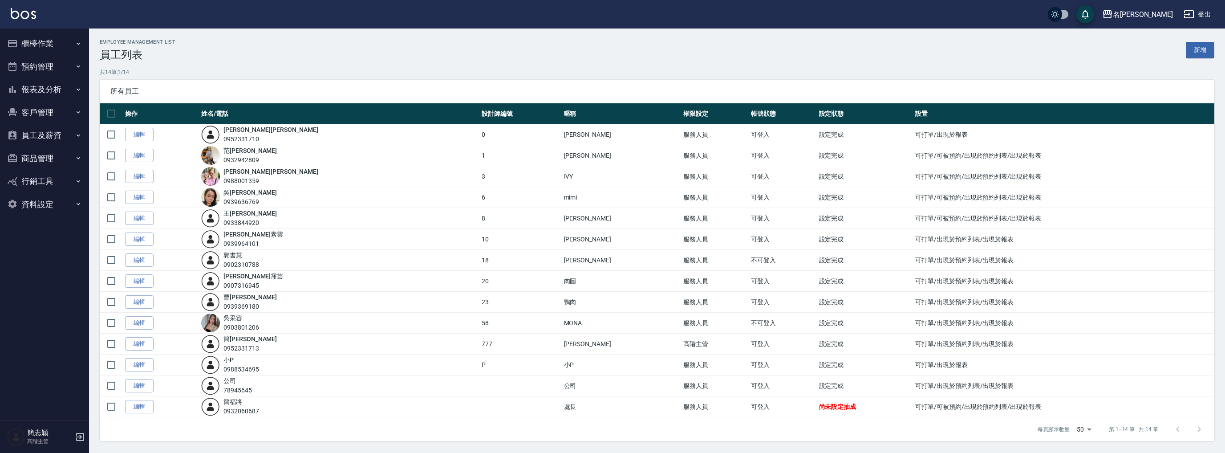
click at [54, 85] on button "報表及分析" at bounding box center [45, 89] width 82 height 23
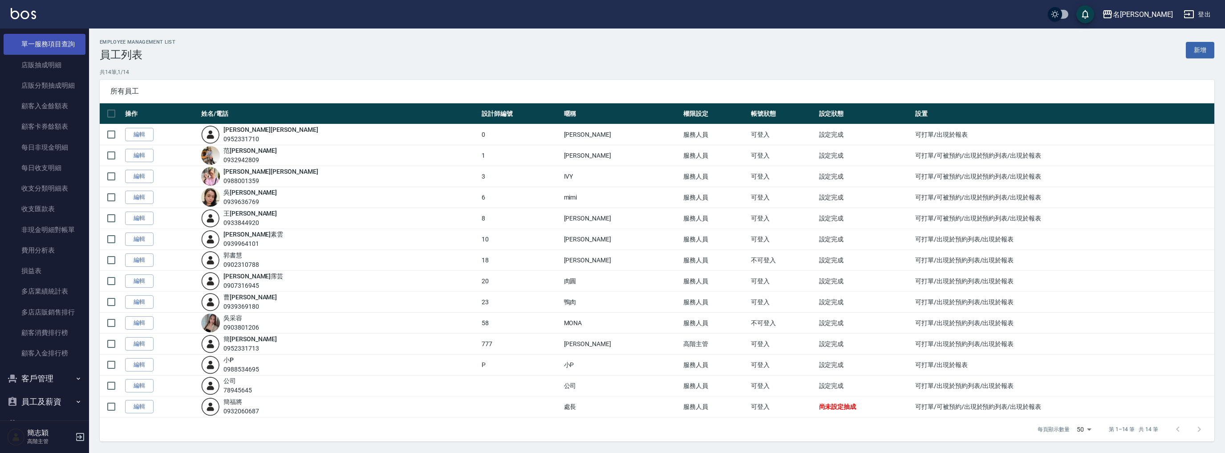
scroll to position [698, 0]
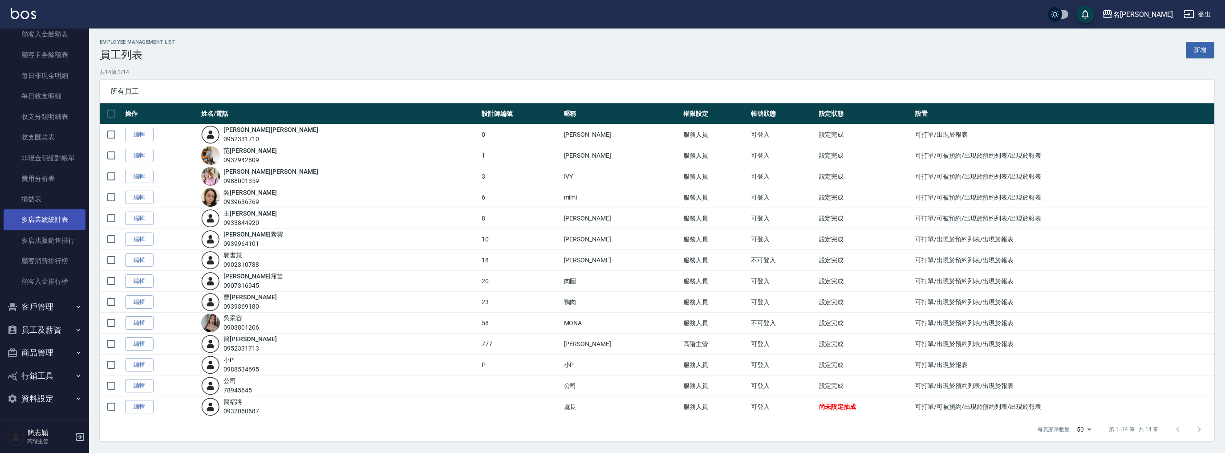
click at [62, 223] on link "多店業績統計表" at bounding box center [45, 219] width 82 height 20
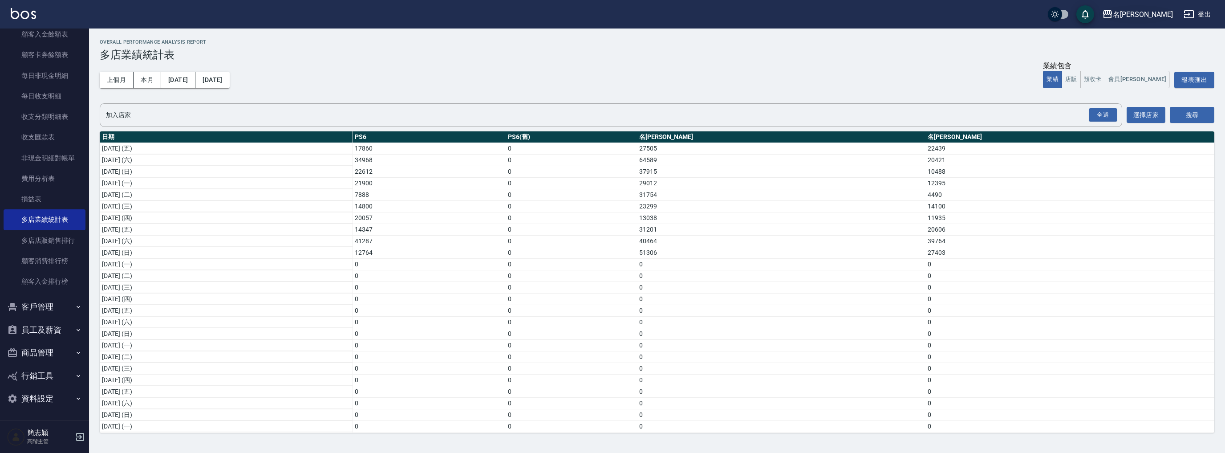
click at [1113, 16] on icon "button" at bounding box center [1107, 14] width 11 height 11
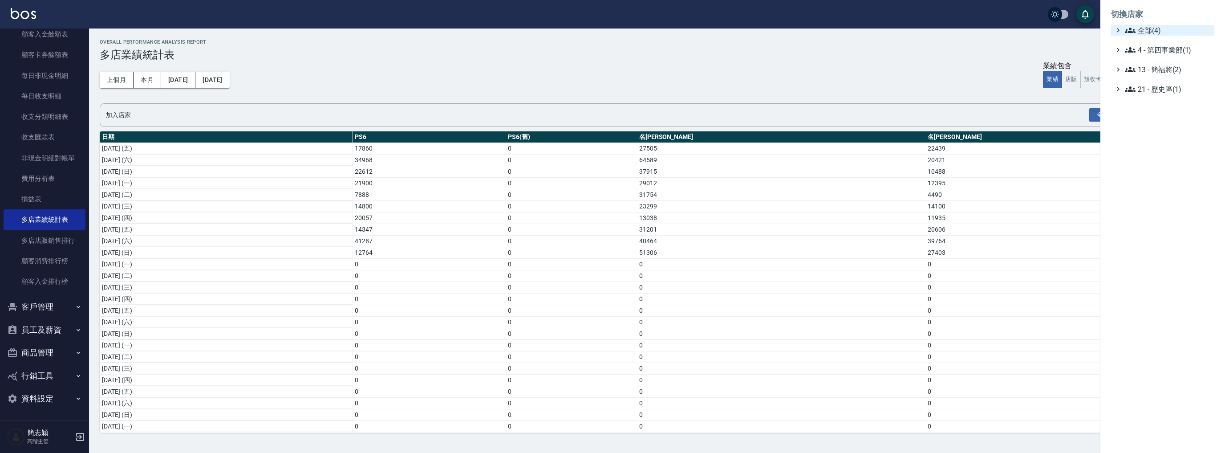
click at [1135, 33] on span "全部(4)" at bounding box center [1168, 30] width 86 height 11
click at [1160, 73] on span "名[PERSON_NAME]" at bounding box center [1166, 71] width 87 height 11
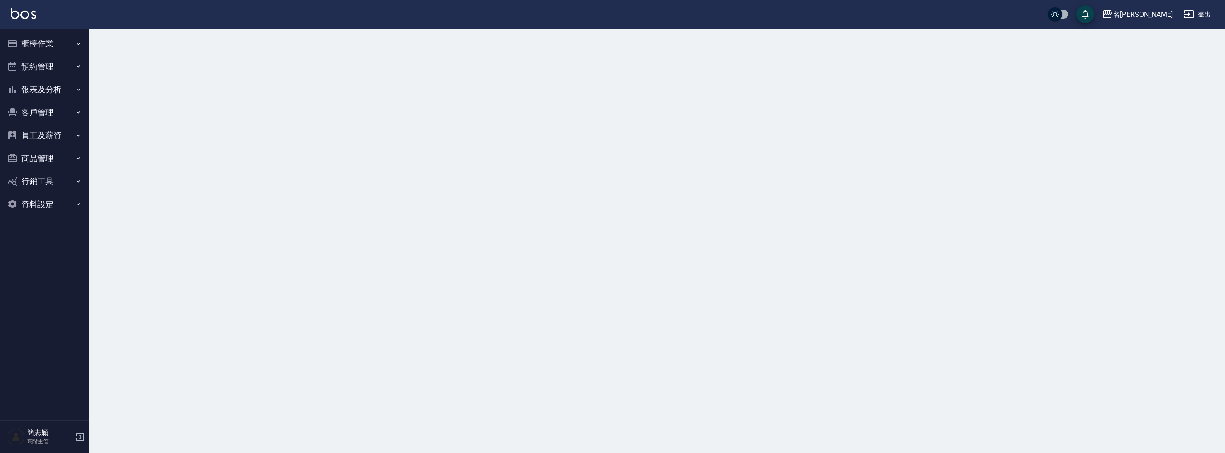
click at [48, 93] on button "報表及分析" at bounding box center [45, 89] width 82 height 23
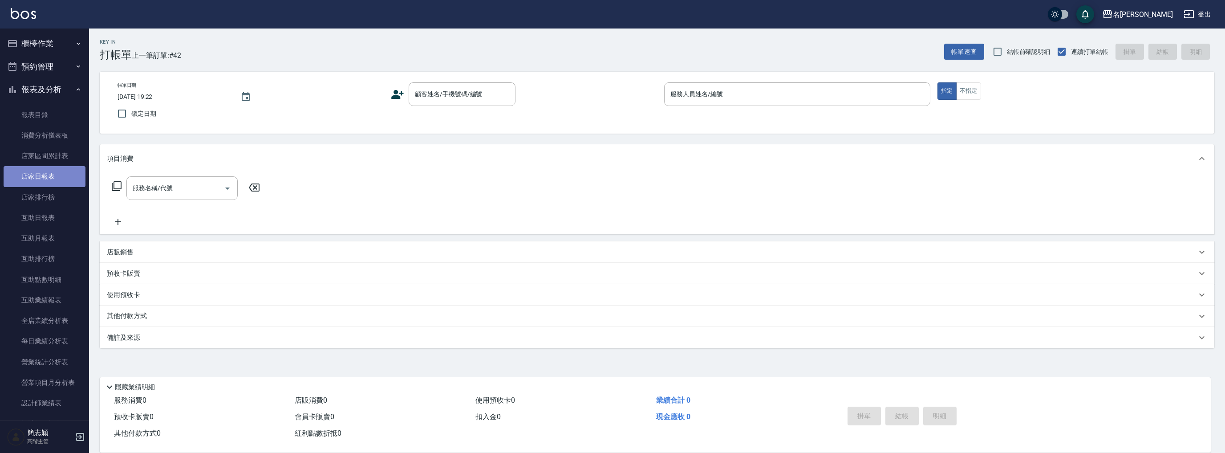
click at [50, 178] on link "店家日報表" at bounding box center [45, 176] width 82 height 20
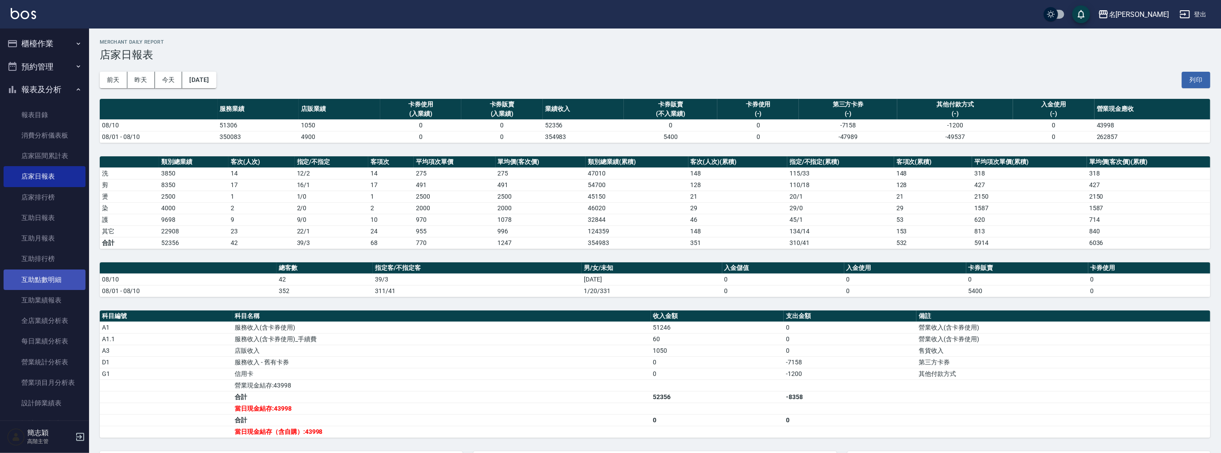
scroll to position [249, 0]
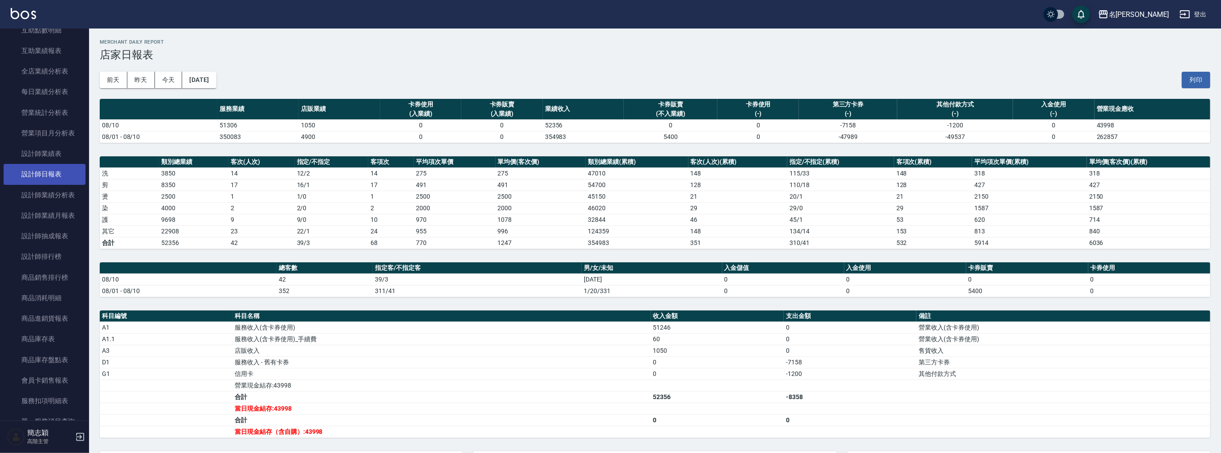
click at [59, 171] on link "設計師日報表" at bounding box center [45, 174] width 82 height 20
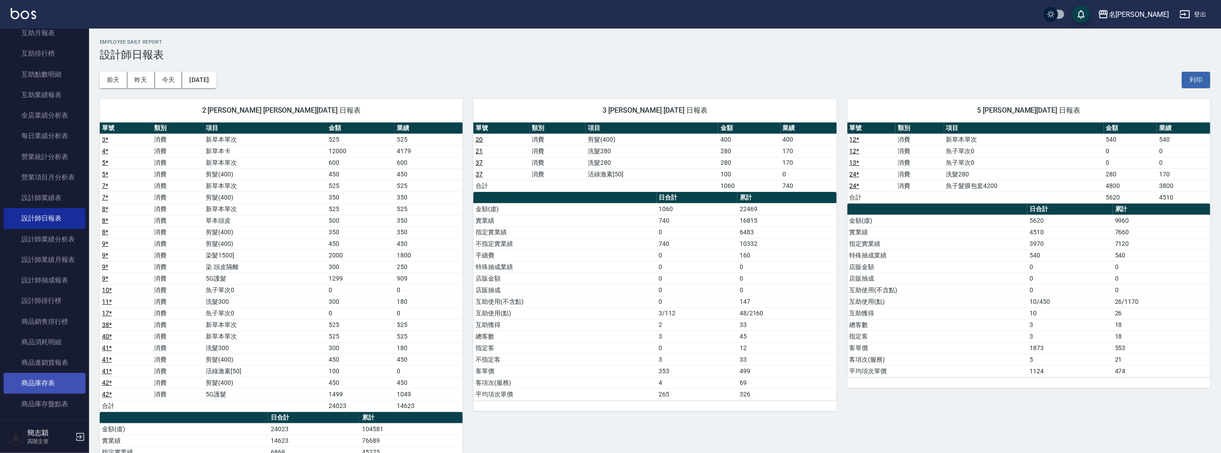
scroll to position [166, 0]
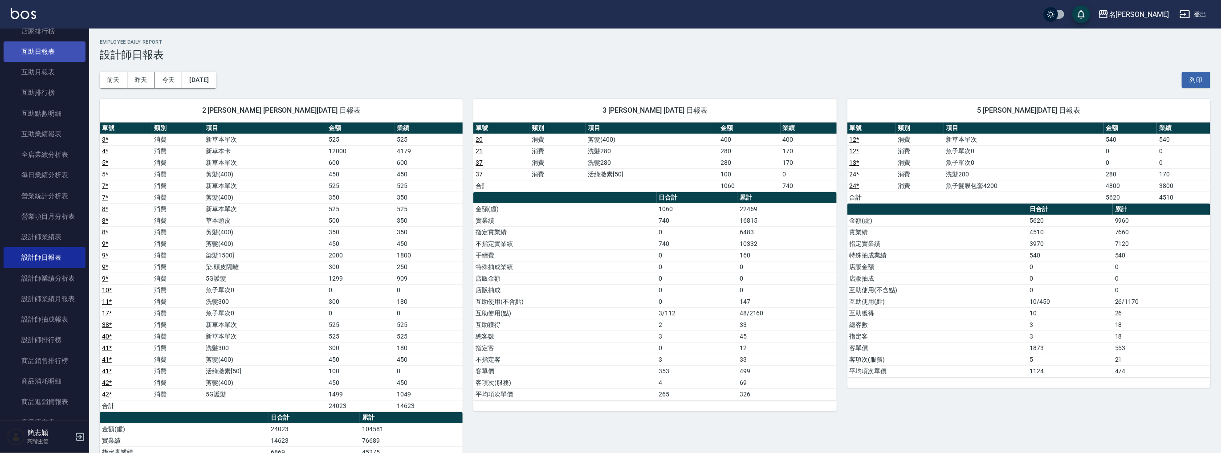
click at [48, 48] on link "互助日報表" at bounding box center [45, 51] width 82 height 20
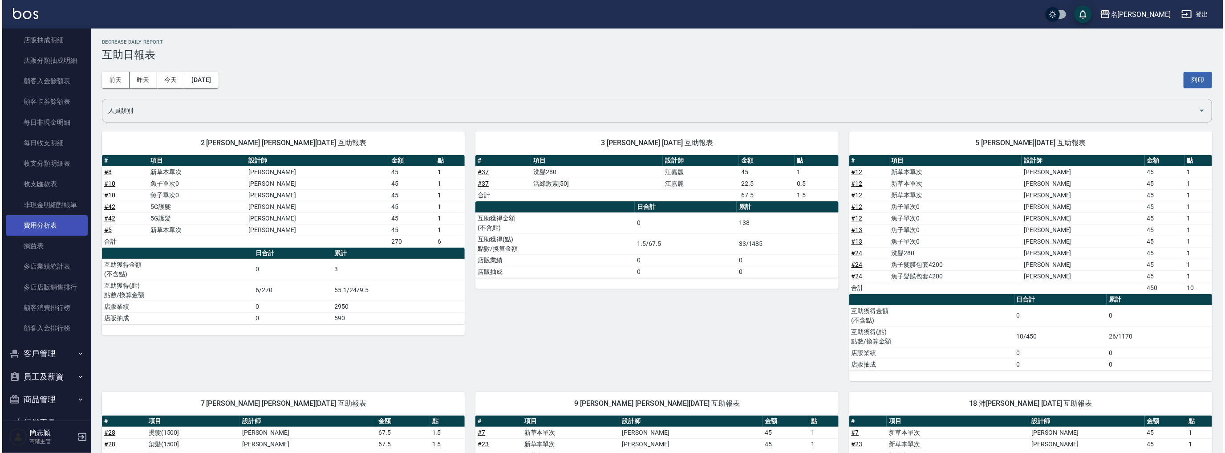
scroll to position [698, 0]
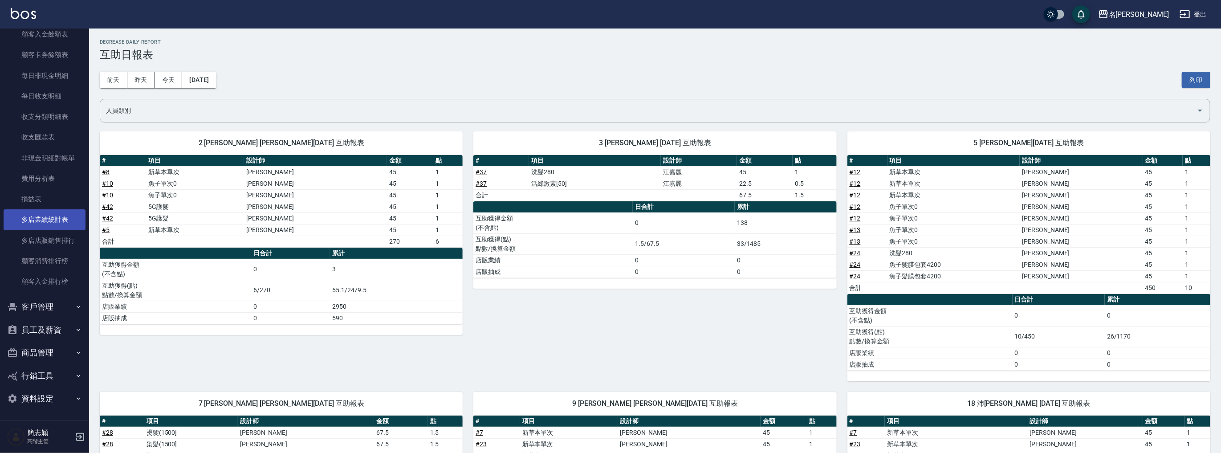
click at [58, 217] on link "多店業績統計表" at bounding box center [45, 219] width 82 height 20
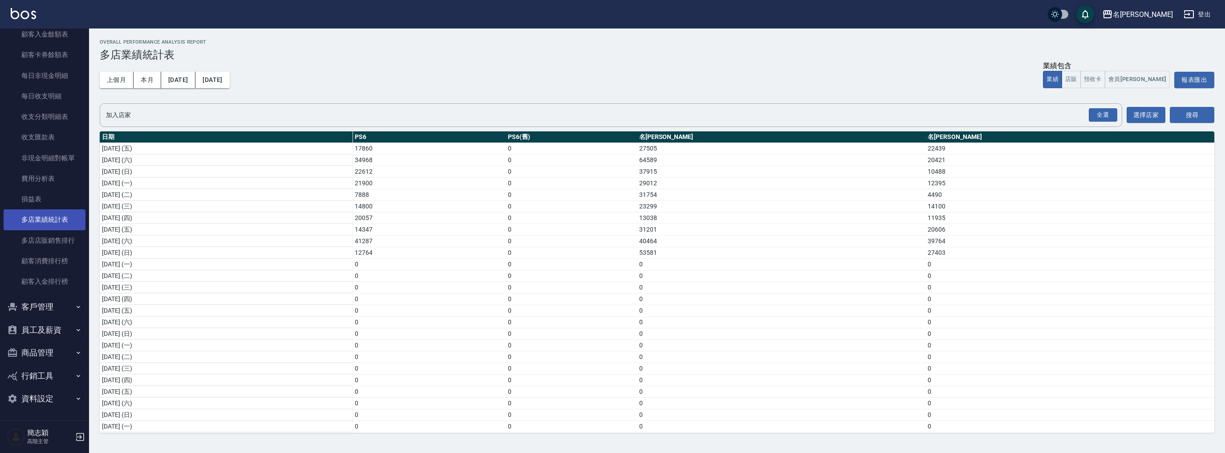
click at [45, 210] on link "多店業績統計表" at bounding box center [45, 219] width 82 height 20
click at [44, 199] on link "損益表" at bounding box center [45, 199] width 82 height 20
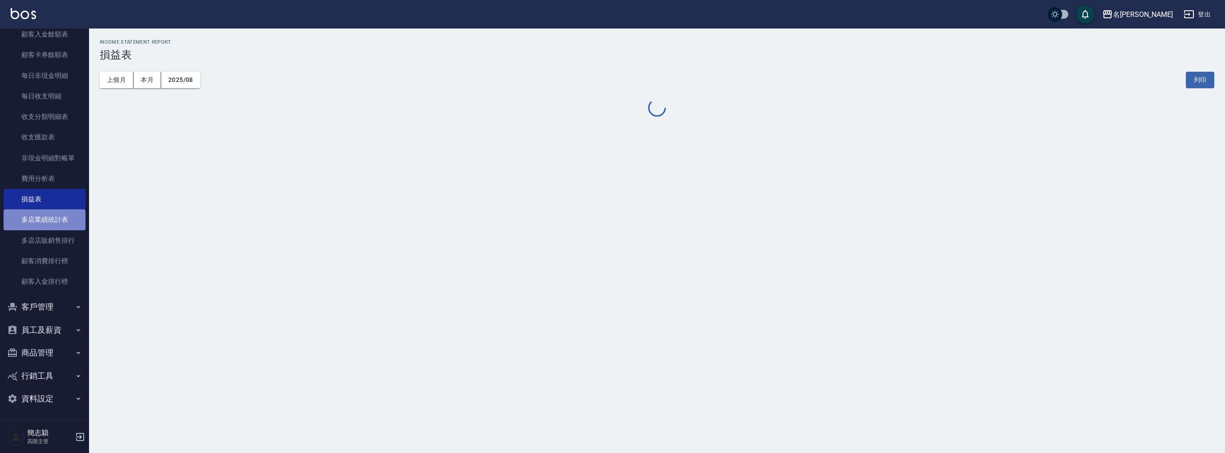
click at [55, 221] on link "多店業績統計表" at bounding box center [45, 219] width 82 height 20
